Goal: Information Seeking & Learning: Learn about a topic

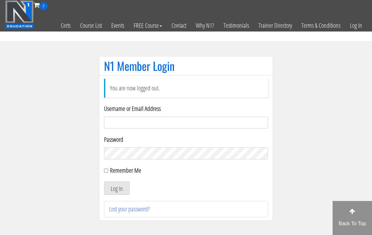
scroll to position [61, 0]
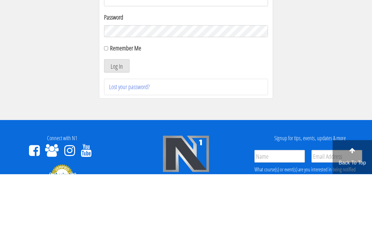
type input "[EMAIL_ADDRESS][DOMAIN_NAME]"
click at [117, 128] on button "Log In" at bounding box center [117, 127] width 26 height 13
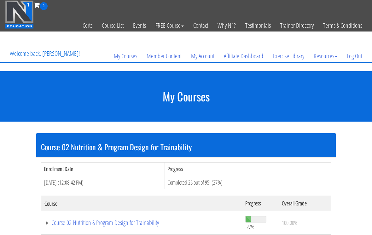
click at [106, 223] on link "Course 02 Nutrition & Program Design for Trainability" at bounding box center [142, 223] width 195 height 6
click at [138, 225] on link "Course 02 Nutrition & Program Design for Trainability" at bounding box center [142, 223] width 195 height 6
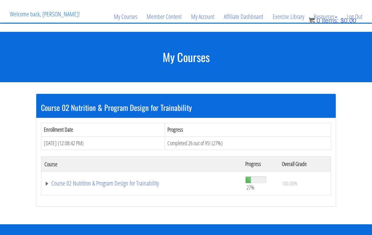
scroll to position [40, 0]
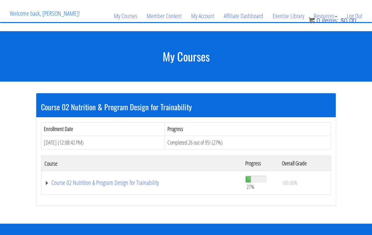
click at [137, 183] on link "Course 02 Nutrition & Program Design for Trainability" at bounding box center [142, 183] width 195 height 6
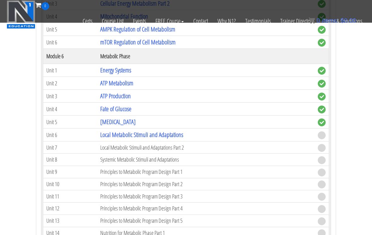
scroll to position [491, 0]
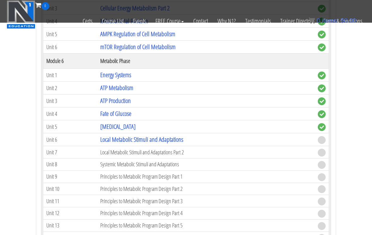
click at [171, 140] on link "Local Metabolic Stimuli and Adaptations" at bounding box center [141, 139] width 83 height 9
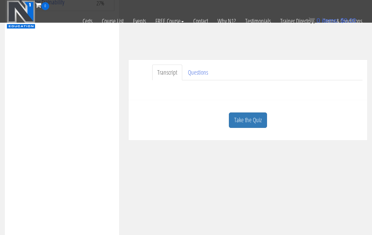
scroll to position [117, 0]
click at [241, 118] on link "Take the Quiz" at bounding box center [248, 117] width 38 height 15
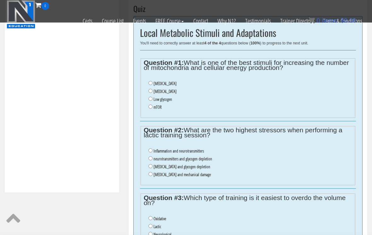
scroll to position [224, 0]
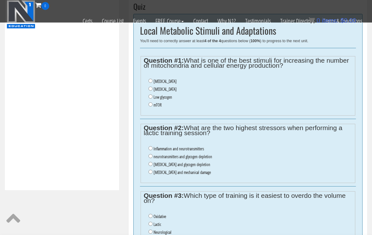
click at [152, 81] on input "Lactic acid" at bounding box center [151, 81] width 4 height 4
radio input "true"
click at [152, 167] on input "lactic acid and glycogen depletion" at bounding box center [151, 165] width 4 height 4
radio input "true"
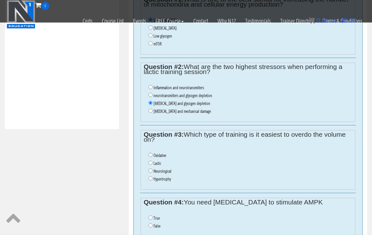
scroll to position [294, 0]
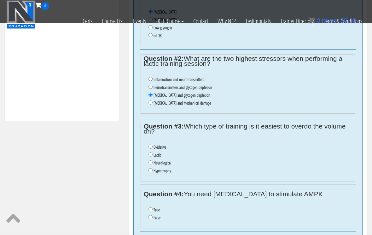
click at [152, 149] on input "Oxidative" at bounding box center [151, 147] width 4 height 4
radio input "true"
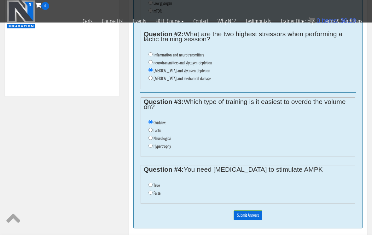
scroll to position [318, 0]
click at [150, 195] on input "False" at bounding box center [151, 193] width 4 height 4
radio input "true"
click at [246, 216] on input "Submit Answers" at bounding box center [248, 216] width 29 height 10
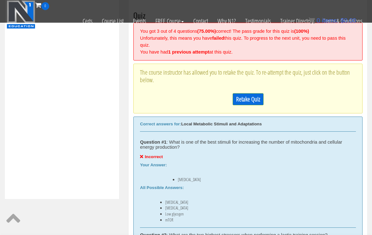
scroll to position [216, 0]
click at [237, 100] on link "Retake Quiz" at bounding box center [248, 99] width 31 height 12
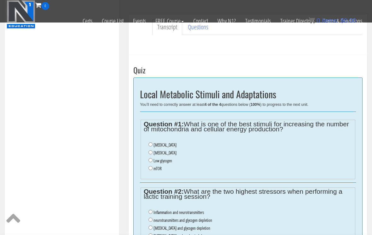
scroll to position [162, 0]
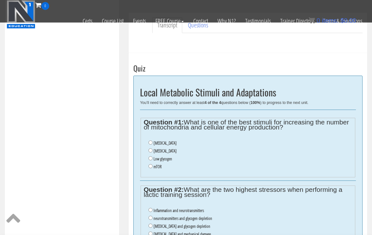
click at [150, 153] on input "Oxidative stress" at bounding box center [151, 151] width 4 height 4
radio input "true"
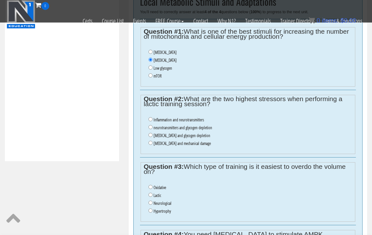
scroll to position [253, 0]
click at [152, 137] on input "lactic acid and glycogen depletion" at bounding box center [151, 135] width 4 height 4
radio input "true"
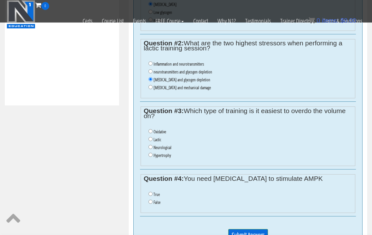
scroll to position [314, 0]
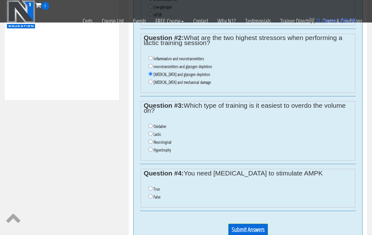
click at [150, 128] on input "Oxidative" at bounding box center [151, 126] width 4 height 4
radio input "true"
click at [150, 202] on li "False" at bounding box center [251, 198] width 204 height 8
click at [157, 200] on label "False" at bounding box center [157, 197] width 7 height 5
click at [153, 199] on input "False" at bounding box center [151, 197] width 4 height 4
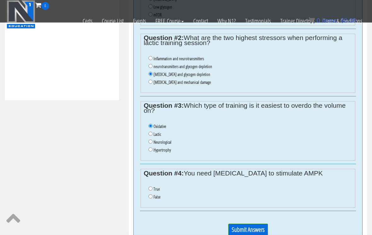
radio input "true"
click at [235, 235] on input "Submit Answers" at bounding box center [249, 230] width 40 height 12
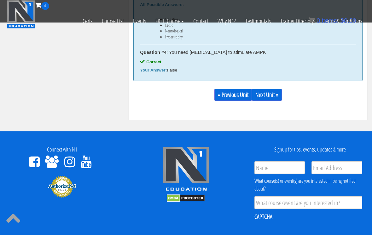
scroll to position [535, 0]
click at [269, 94] on link "Next Unit »" at bounding box center [267, 95] width 30 height 12
